Goal: Information Seeking & Learning: Learn about a topic

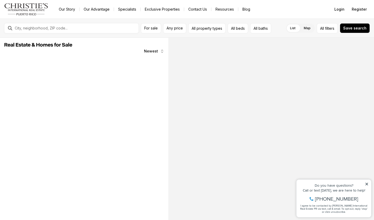
click at [368, 184] on div "Do you have questions? Call or text today, we are here to help! 347-797-5825 I …" at bounding box center [333, 199] width 75 height 38
drag, startPoint x: 368, startPoint y: 184, endPoint x: 661, endPoint y: 357, distance: 340.1
click at [368, 184] on icon at bounding box center [367, 184] width 4 height 4
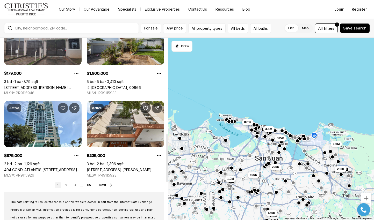
scroll to position [372, 0]
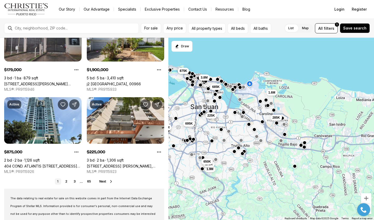
drag, startPoint x: 309, startPoint y: 171, endPoint x: 244, endPoint y: 118, distance: 83.5
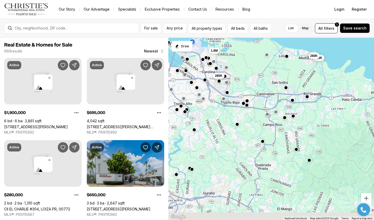
drag, startPoint x: 346, startPoint y: 181, endPoint x: 289, endPoint y: 138, distance: 71.5
click at [289, 138] on div "285K 3.8M 685K 1.6M 695K 875K 1.9M 179K 650K 329K 280K" at bounding box center [270, 129] width 205 height 183
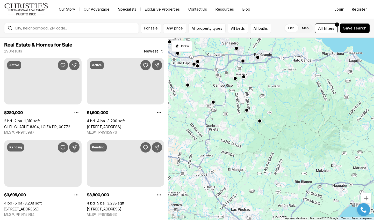
click at [267, 95] on div "285K 1.6M 329K 280K" at bounding box center [270, 129] width 205 height 183
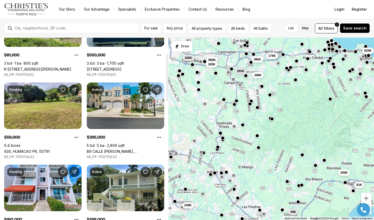
scroll to position [58, 0]
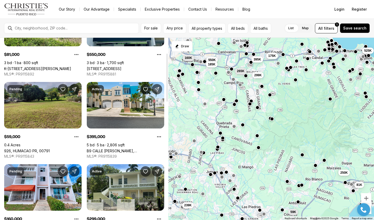
click at [30, 149] on link "926, HUMACAO PR, 00791" at bounding box center [27, 151] width 46 height 4
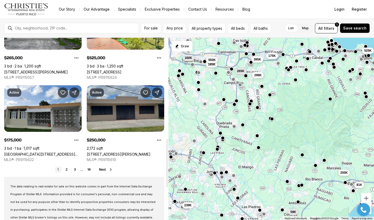
scroll to position [384, 0]
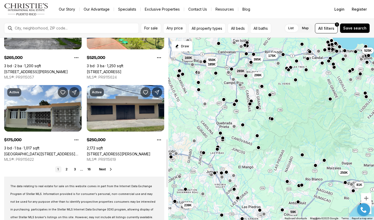
click at [103, 169] on span "Next" at bounding box center [102, 170] width 7 height 4
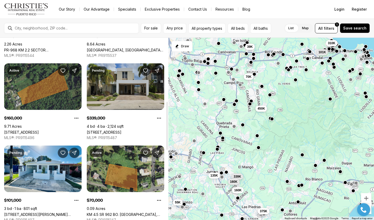
scroll to position [242, 0]
click at [115, 130] on link "[STREET_ADDRESS]" at bounding box center [104, 132] width 35 height 4
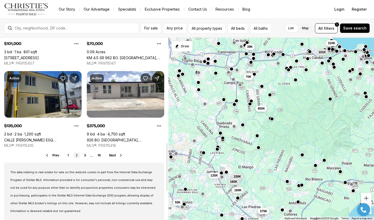
scroll to position [398, 0]
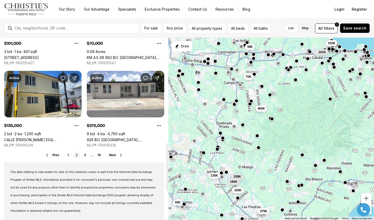
click at [112, 155] on span "Next" at bounding box center [112, 155] width 7 height 4
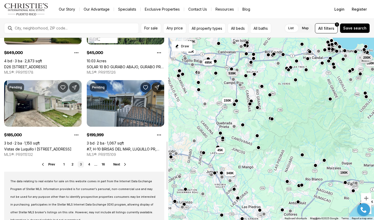
scroll to position [393, 0]
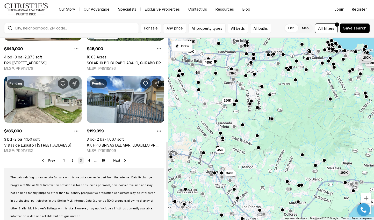
click at [119, 160] on span "Next" at bounding box center [116, 161] width 7 height 4
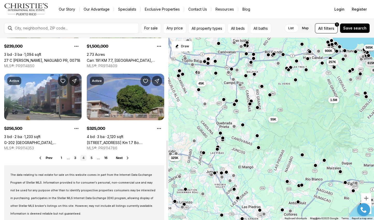
scroll to position [396, 0]
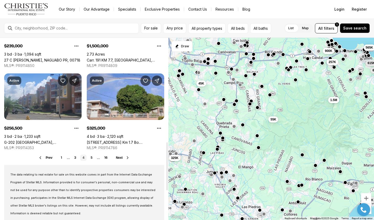
click at [122, 159] on span "Next" at bounding box center [119, 158] width 7 height 4
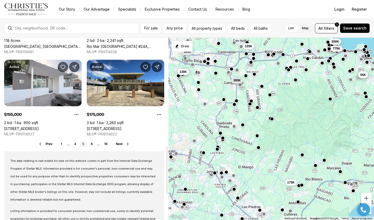
scroll to position [411, 0]
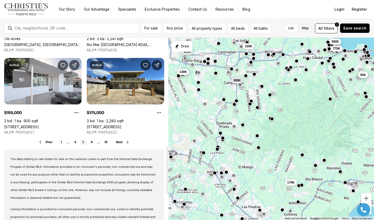
click at [117, 144] on span "Next" at bounding box center [119, 142] width 7 height 4
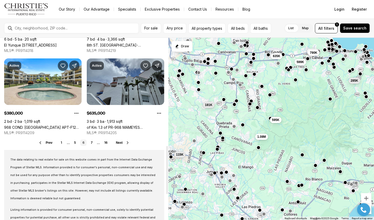
scroll to position [414, 0]
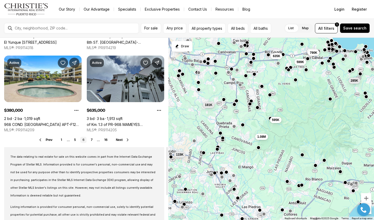
click at [120, 140] on span "Next" at bounding box center [119, 140] width 7 height 4
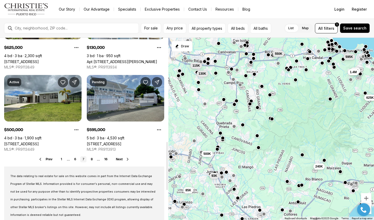
scroll to position [396, 0]
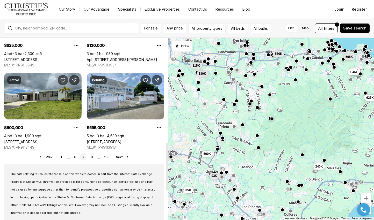
click at [123, 156] on button "Next" at bounding box center [123, 157] width 14 height 4
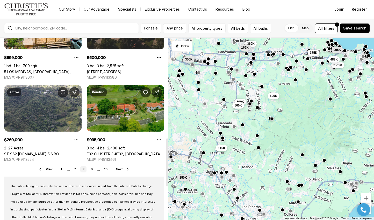
scroll to position [386, 0]
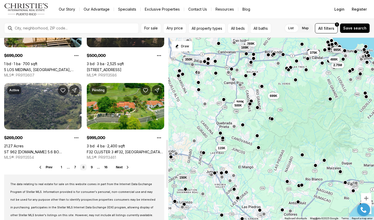
click at [119, 167] on span "Next" at bounding box center [119, 168] width 7 height 4
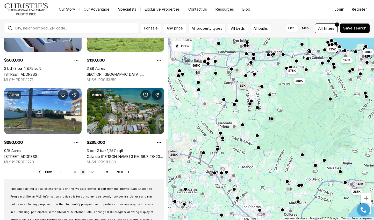
scroll to position [383, 0]
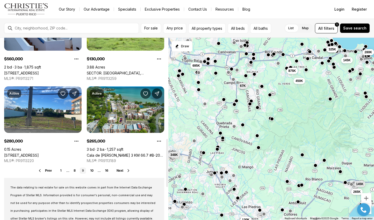
click at [121, 172] on span "Next" at bounding box center [119, 171] width 7 height 4
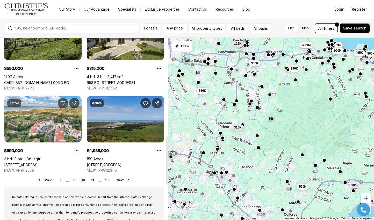
scroll to position [377, 0]
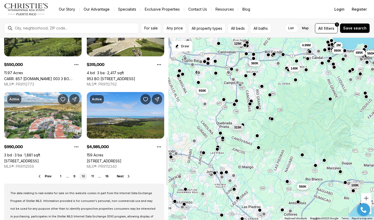
click at [120, 176] on span "Next" at bounding box center [120, 177] width 7 height 4
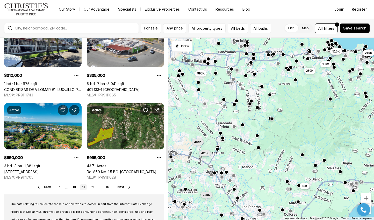
scroll to position [367, 0]
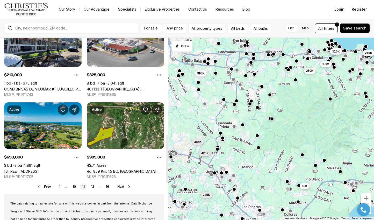
click at [124, 186] on span "Next" at bounding box center [120, 187] width 7 height 4
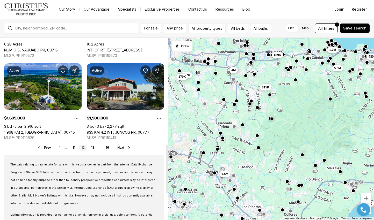
scroll to position [412, 0]
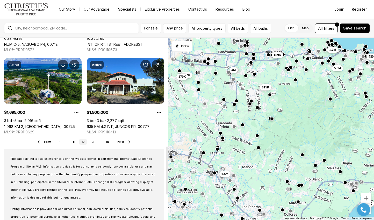
click at [119, 142] on span "Next" at bounding box center [120, 142] width 7 height 4
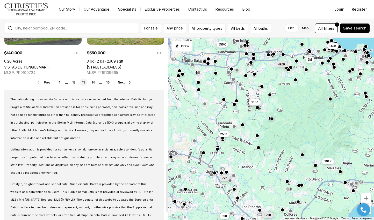
scroll to position [481, 0]
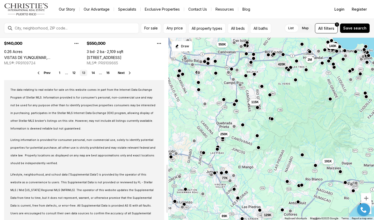
click at [123, 72] on span "Next" at bounding box center [121, 73] width 7 height 4
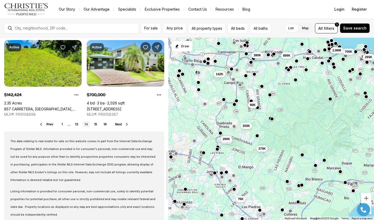
scroll to position [429, 0]
click at [240, 86] on button "button" at bounding box center [240, 84] width 4 height 4
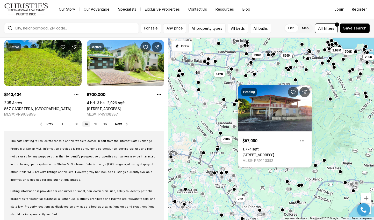
click at [232, 79] on button "button" at bounding box center [233, 79] width 4 height 4
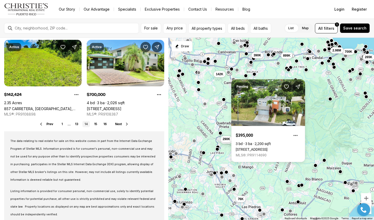
click at [208, 67] on div "700K 2.98M 265K 899K 90K 375K 200K 200K 290K 76K 390K 142K" at bounding box center [270, 129] width 205 height 183
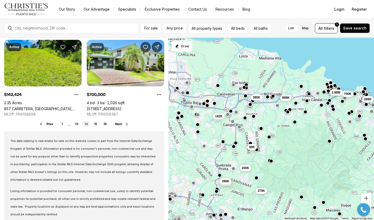
drag, startPoint x: 277, startPoint y: 87, endPoint x: 276, endPoint y: 130, distance: 42.4
click at [276, 130] on div "700K 2.98M 265K 899K 90K 375K 200K 200K 290K 76K 390K 142K" at bounding box center [270, 129] width 205 height 183
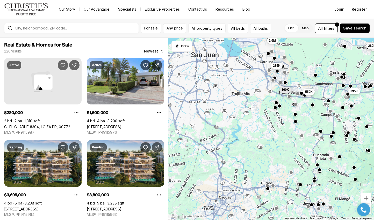
drag, startPoint x: 197, startPoint y: 122, endPoint x: 287, endPoint y: 112, distance: 91.4
click at [288, 112] on div "160K 395K 550K 850K 13.5M 2.9M 329K 1.6M 285K 280K" at bounding box center [270, 129] width 205 height 183
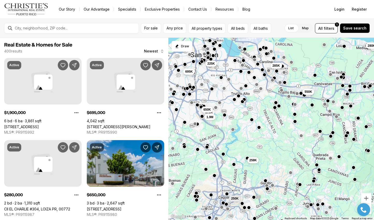
click at [202, 87] on div at bounding box center [201, 85] width 4 height 4
click at [203, 86] on div at bounding box center [201, 85] width 4 height 4
click at [202, 85] on button "button" at bounding box center [201, 84] width 4 height 4
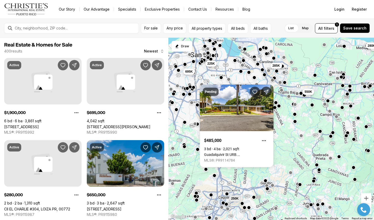
click at [222, 80] on div "550K 329K 285K 280K 179K 650K 1.9M 250K 259K 225K 695K" at bounding box center [270, 129] width 205 height 183
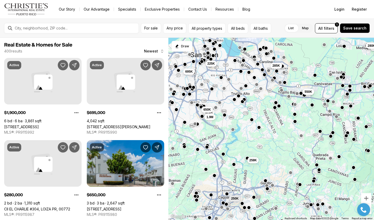
click at [222, 81] on div "550K 329K 285K 280K 179K 650K 1.9M 250K 259K 225K 695K" at bounding box center [270, 129] width 205 height 183
click at [222, 80] on div at bounding box center [221, 78] width 4 height 4
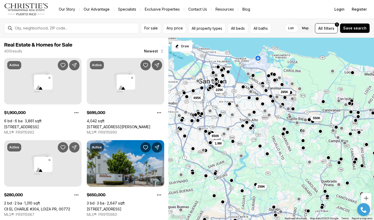
drag, startPoint x: 202, startPoint y: 77, endPoint x: 210, endPoint y: 105, distance: 28.5
click at [210, 104] on div "550K 329K 285K 280K 179K 650K 1.9M 250K 259K 225K 695K" at bounding box center [270, 129] width 205 height 183
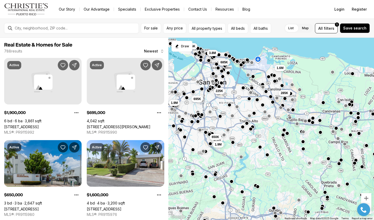
click at [270, 97] on button "button" at bounding box center [270, 97] width 4 height 4
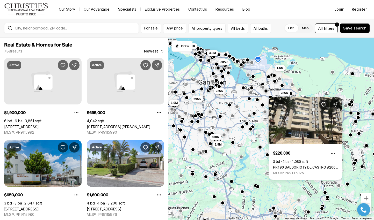
click at [266, 93] on button "button" at bounding box center [266, 91] width 4 height 4
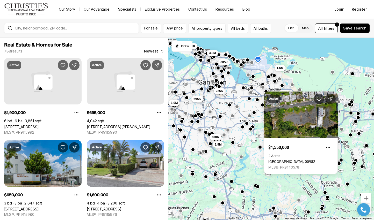
click at [255, 115] on button "button" at bounding box center [254, 113] width 4 height 4
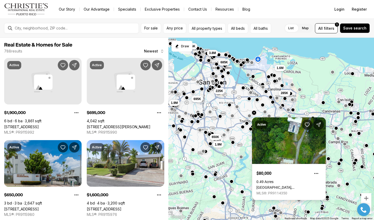
click at [280, 186] on link "SAINT JUST, TRUJILLO ALTO PR, 00976" at bounding box center [288, 188] width 65 height 4
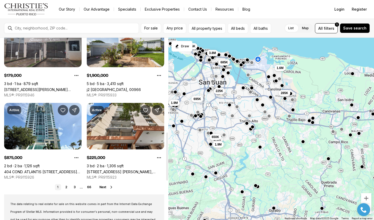
scroll to position [379, 0]
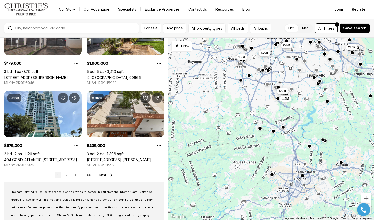
drag, startPoint x: 239, startPoint y: 134, endPoint x: 306, endPoint y: 87, distance: 81.7
click at [306, 87] on div "285K 1.6M 685K 225K 1.9M 695K 179K 650K 1.9M 875K 3.8M" at bounding box center [270, 129] width 205 height 183
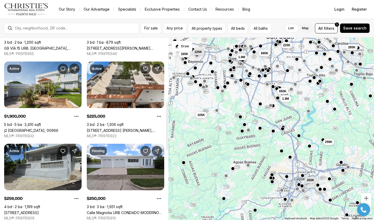
scroll to position [68, 0]
